Goal: Information Seeking & Learning: Learn about a topic

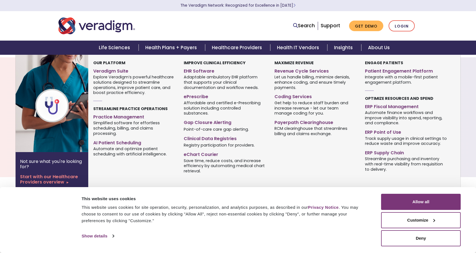
scroll to position [620, 0]
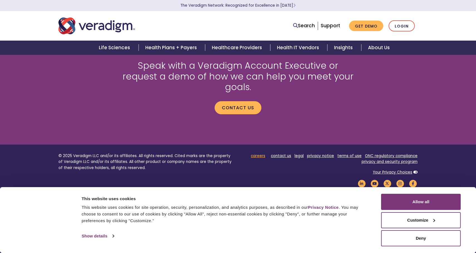
click at [256, 153] on link "careers" at bounding box center [258, 155] width 14 height 5
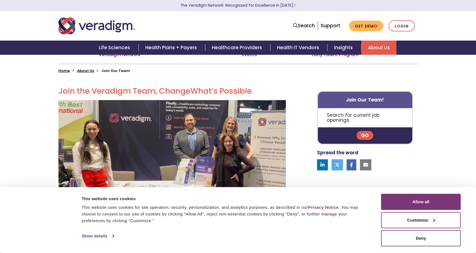
scroll to position [126, 0]
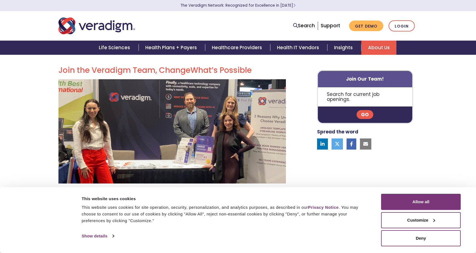
click at [364, 110] on link "Go" at bounding box center [365, 114] width 17 height 9
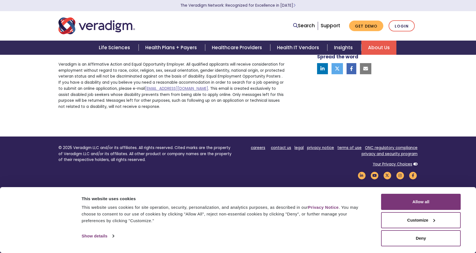
scroll to position [264, 0]
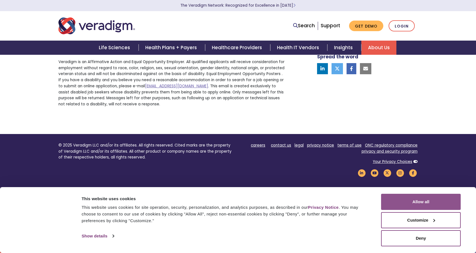
click at [427, 199] on button "Allow all" at bounding box center [421, 202] width 80 height 16
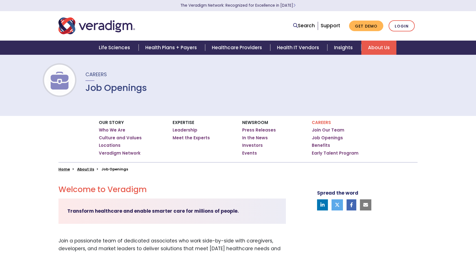
scroll to position [0, 0]
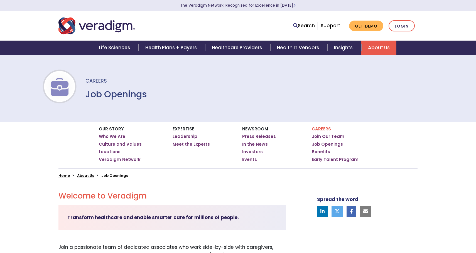
click at [333, 145] on link "Job Openings" at bounding box center [327, 145] width 31 height 6
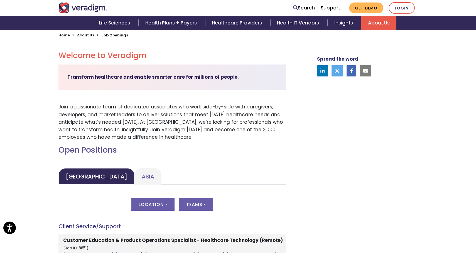
scroll to position [141, 0]
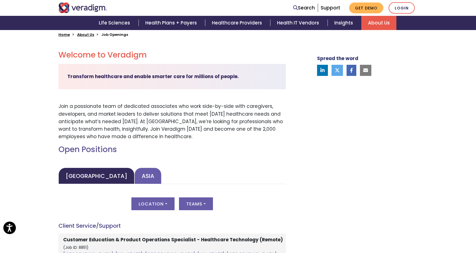
click at [134, 178] on link "Asia" at bounding box center [147, 176] width 27 height 16
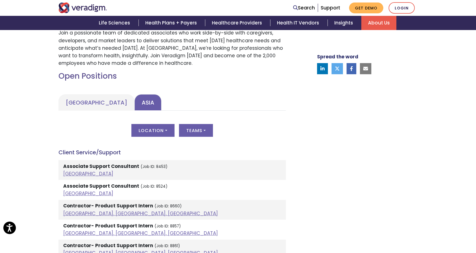
scroll to position [216, 0]
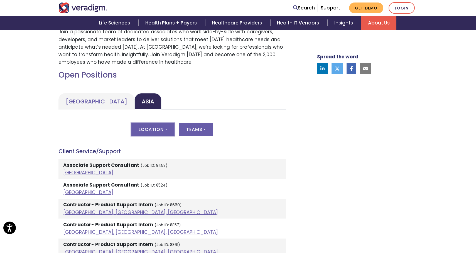
click at [160, 129] on button "Location" at bounding box center [152, 129] width 43 height 13
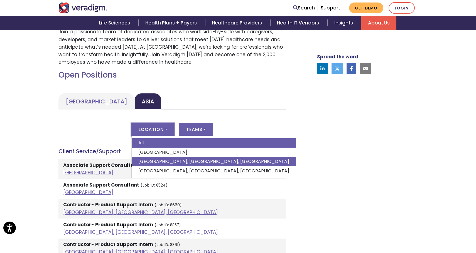
click at [159, 160] on link "Pune, Maharashtra, India" at bounding box center [214, 161] width 164 height 9
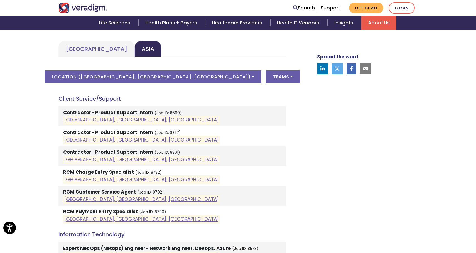
scroll to position [269, 0]
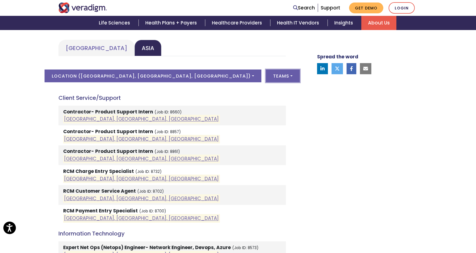
click at [266, 79] on button "Teams" at bounding box center [283, 76] width 34 height 13
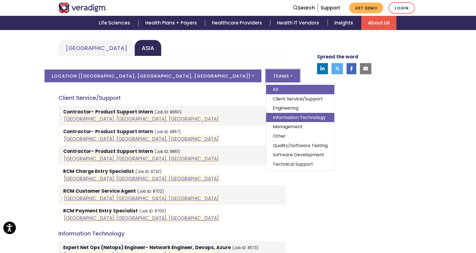
click at [266, 120] on link "Information Technology" at bounding box center [300, 117] width 68 height 9
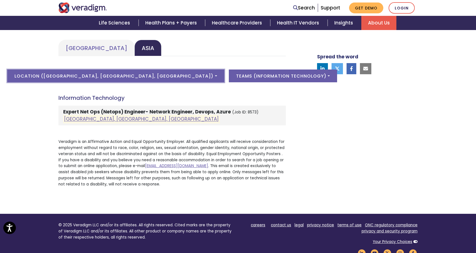
click at [133, 74] on button "Location ( Pune, Maharashtra, India )" at bounding box center [115, 76] width 217 height 13
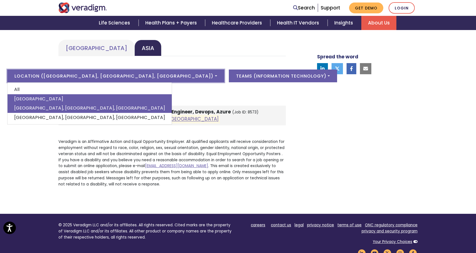
click at [104, 102] on link "India" at bounding box center [90, 98] width 164 height 9
